Goal: Complete application form

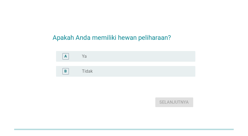
click at [149, 56] on div "radio_button_unchecked Ya" at bounding box center [134, 56] width 105 height 5
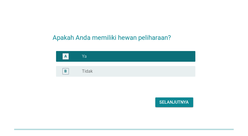
click at [168, 101] on div "Selanjutnya" at bounding box center [174, 102] width 29 height 6
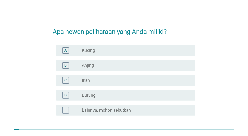
click at [164, 69] on div "B radio_button_unchecked Anjing" at bounding box center [126, 65] width 140 height 11
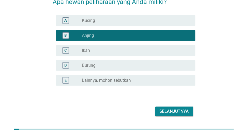
scroll to position [46, 0]
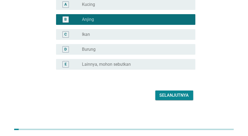
click at [180, 96] on div "Selanjutnya" at bounding box center [174, 95] width 29 height 6
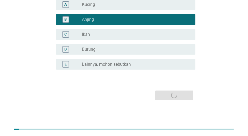
scroll to position [0, 0]
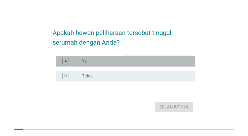
click at [173, 59] on div "radio_button_unchecked Ya" at bounding box center [134, 61] width 105 height 5
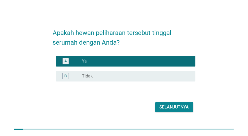
click at [171, 105] on div "Selanjutnya" at bounding box center [174, 107] width 29 height 6
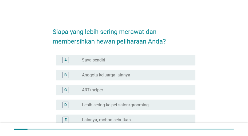
click at [160, 61] on div "radio_button_unchecked Saya sendiri" at bounding box center [134, 59] width 105 height 5
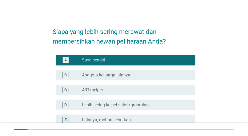
click at [160, 76] on div "radio_button_unchecked Anggota keluarga lainnya" at bounding box center [134, 74] width 105 height 5
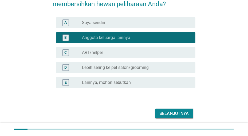
scroll to position [56, 0]
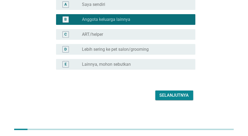
click at [171, 95] on div "Selanjutnya" at bounding box center [174, 95] width 29 height 6
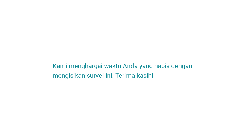
scroll to position [0, 0]
click at [212, 115] on div "Kami menghargai waktu Anda yang habis dengan mengisikan survei ini. Terima kasi…" at bounding box center [124, 68] width 248 height 136
